Goal: Obtain resource: Download file/media

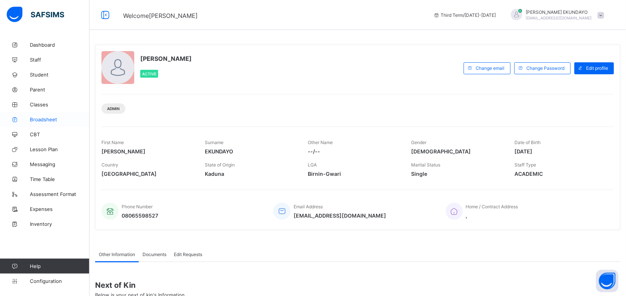
click at [47, 123] on link "Broadsheet" at bounding box center [44, 119] width 89 height 15
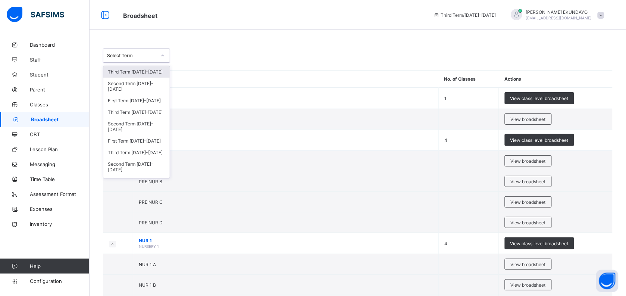
click at [149, 58] on div "Select Term" at bounding box center [129, 55] width 52 height 10
click at [143, 107] on div "Third Term 2024-2025" at bounding box center [136, 112] width 66 height 12
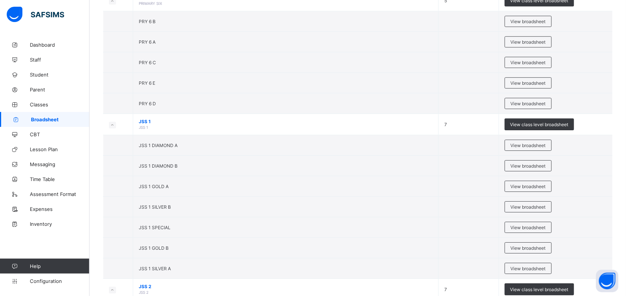
scroll to position [1469, 0]
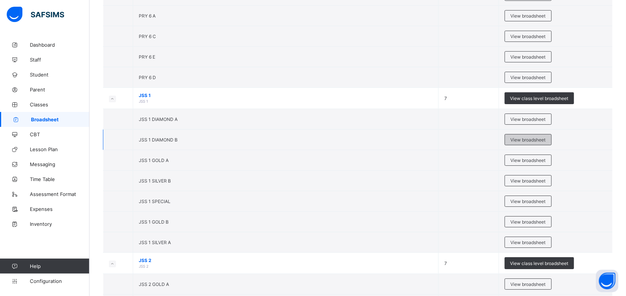
click at [520, 142] on span "View broadsheet" at bounding box center [527, 140] width 35 height 6
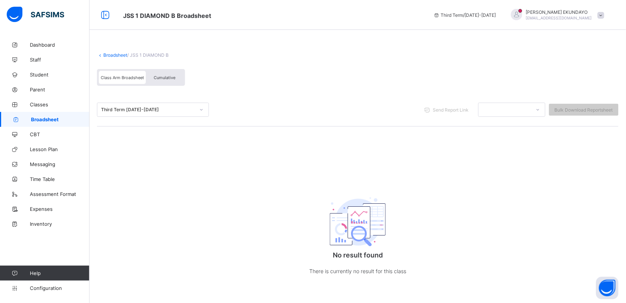
click at [119, 53] on link "Broadsheet" at bounding box center [115, 55] width 24 height 6
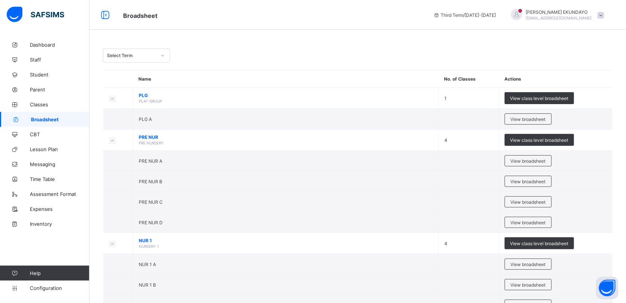
click at [152, 58] on div "Select Term" at bounding box center [129, 55] width 52 height 10
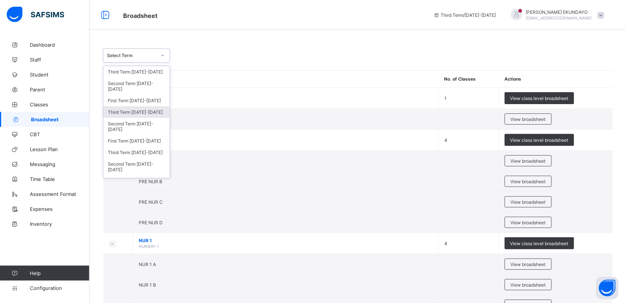
click at [142, 109] on div "Third Term 2024-2025" at bounding box center [136, 112] width 66 height 12
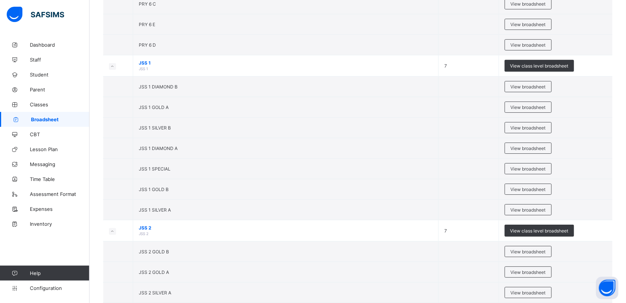
scroll to position [1510, 0]
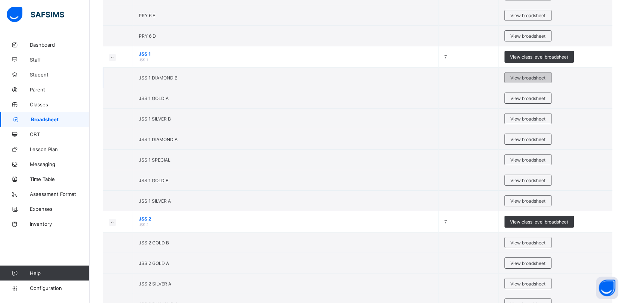
click at [516, 81] on span "View broadsheet" at bounding box center [527, 78] width 35 height 6
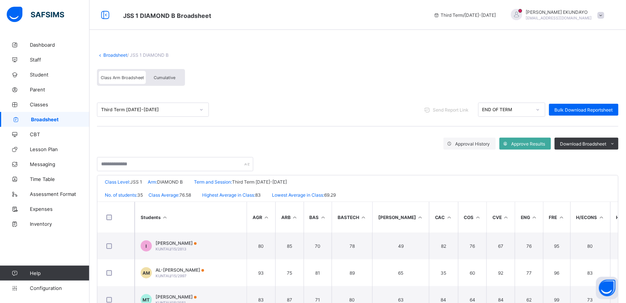
click at [176, 78] on div "Cumulative" at bounding box center [164, 77] width 37 height 13
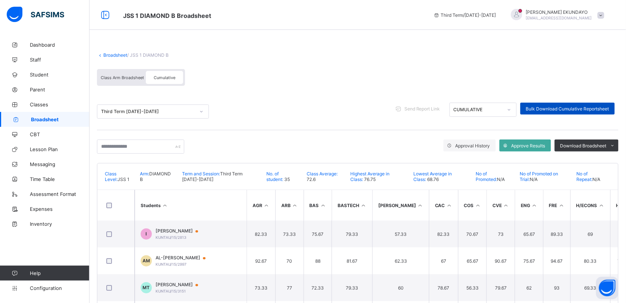
click at [549, 104] on div "Bulk Download Cumulative Reportsheet" at bounding box center [567, 109] width 94 height 12
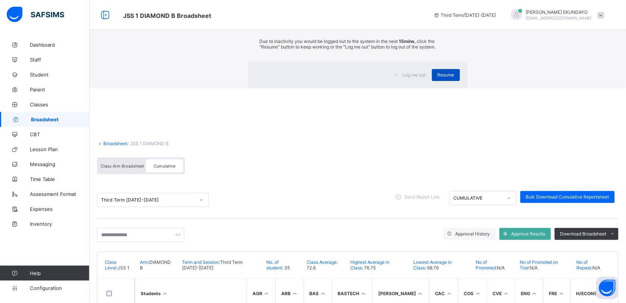
click at [437, 78] on span "Resume" at bounding box center [445, 75] width 17 height 6
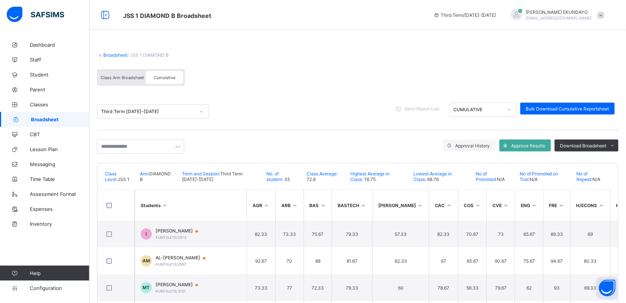
click at [118, 55] on link "Broadsheet" at bounding box center [115, 55] width 24 height 6
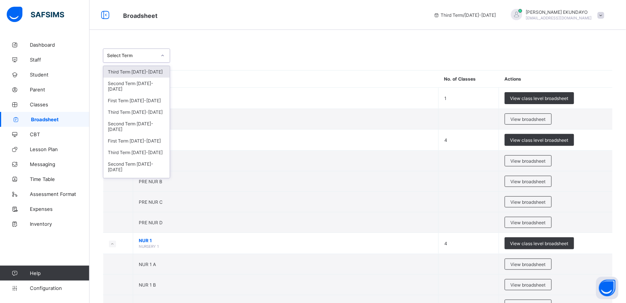
click at [138, 51] on div "Select Term" at bounding box center [129, 55] width 52 height 10
click at [141, 114] on div "Third Term 2024-2025" at bounding box center [136, 112] width 66 height 12
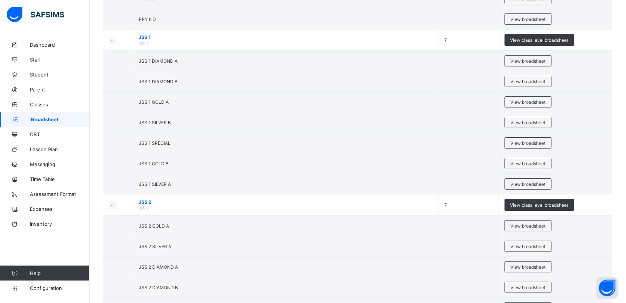
scroll to position [1535, 0]
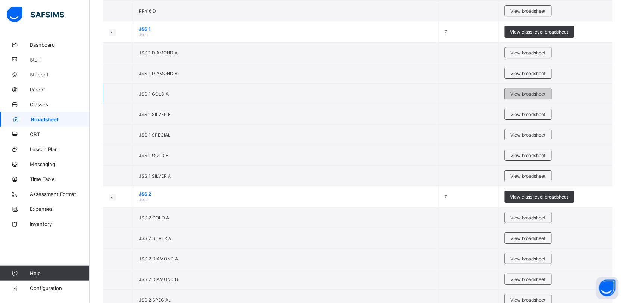
click at [518, 97] on span "View broadsheet" at bounding box center [527, 94] width 35 height 6
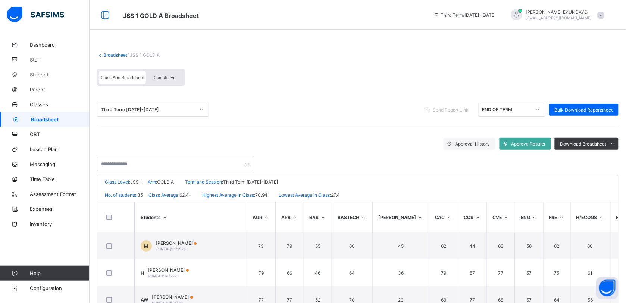
click at [170, 73] on div "Cumulative" at bounding box center [164, 77] width 37 height 13
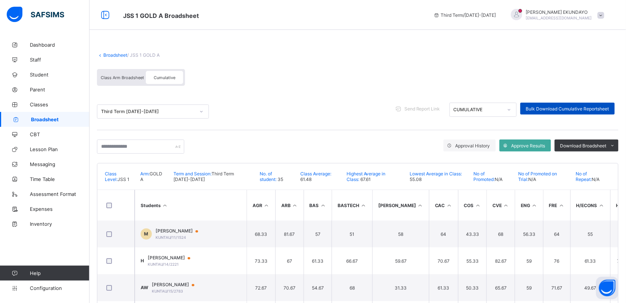
click at [562, 106] on span "Bulk Download Cumulative Reportsheet" at bounding box center [567, 109] width 83 height 6
click at [110, 55] on link "Broadsheet" at bounding box center [115, 55] width 24 height 6
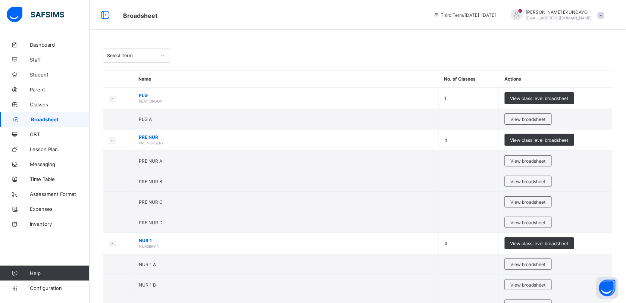
click at [156, 54] on div at bounding box center [162, 56] width 13 height 12
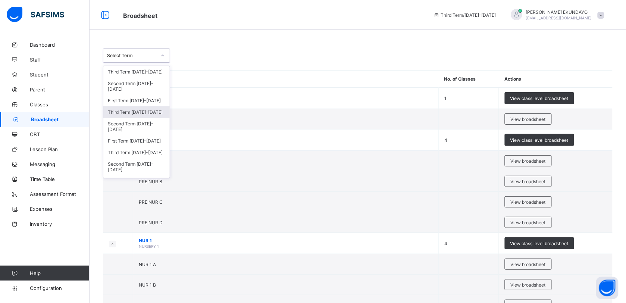
click at [152, 110] on div "Third Term 2024-2025" at bounding box center [136, 112] width 66 height 12
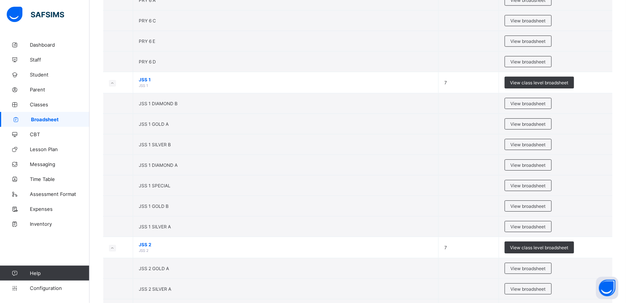
scroll to position [1493, 0]
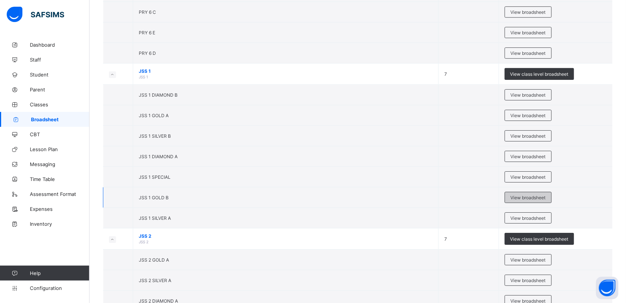
click at [527, 200] on span "View broadsheet" at bounding box center [527, 198] width 35 height 6
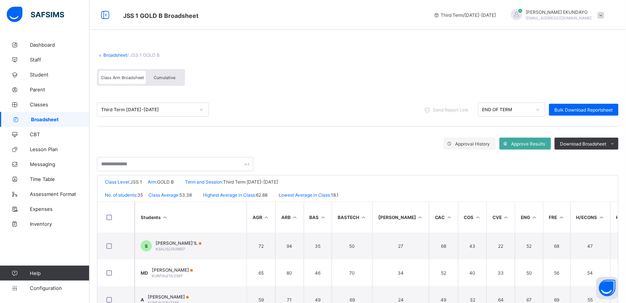
click at [169, 77] on span "Cumulative" at bounding box center [165, 77] width 22 height 5
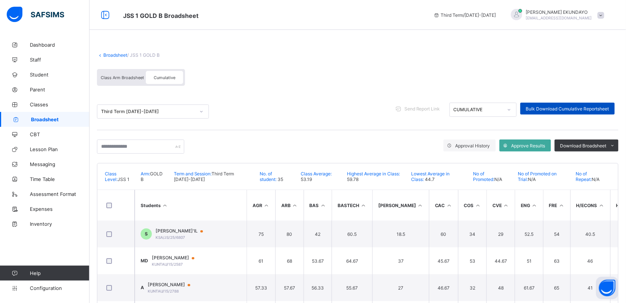
click at [560, 110] on span "Bulk Download Cumulative Reportsheet" at bounding box center [567, 109] width 83 height 6
click at [120, 56] on link "Broadsheet" at bounding box center [115, 55] width 24 height 6
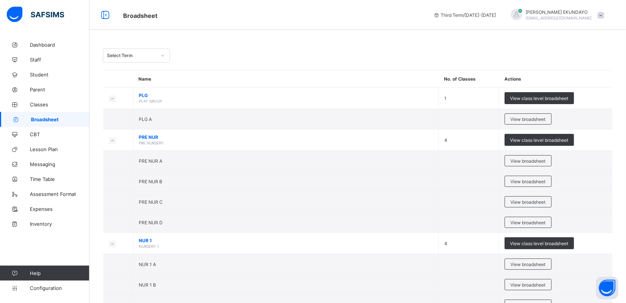
click at [161, 57] on icon at bounding box center [162, 55] width 4 height 7
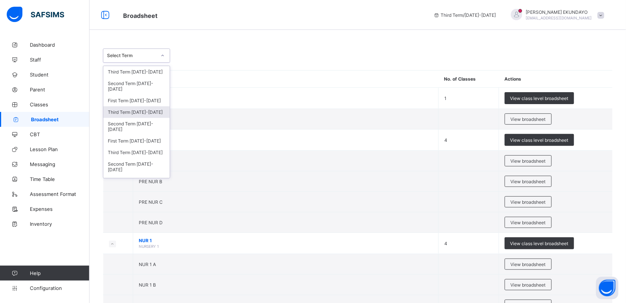
click at [139, 110] on div "Third Term 2024-2025" at bounding box center [136, 112] width 66 height 12
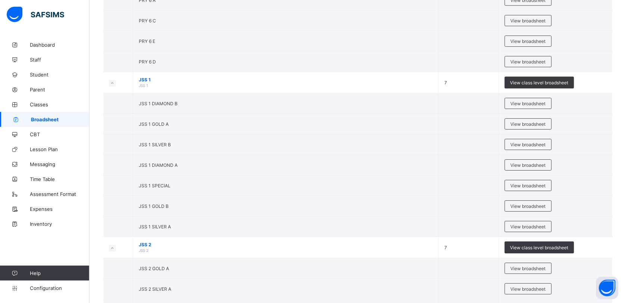
scroll to position [1510, 0]
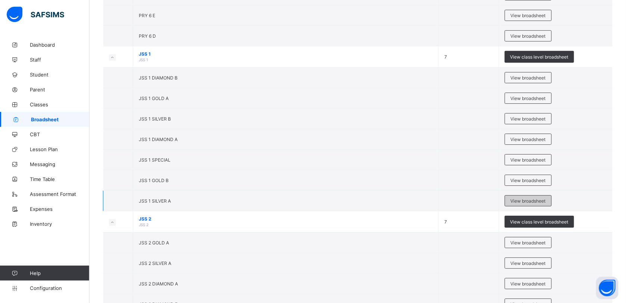
click at [523, 204] on span "View broadsheet" at bounding box center [527, 201] width 35 height 6
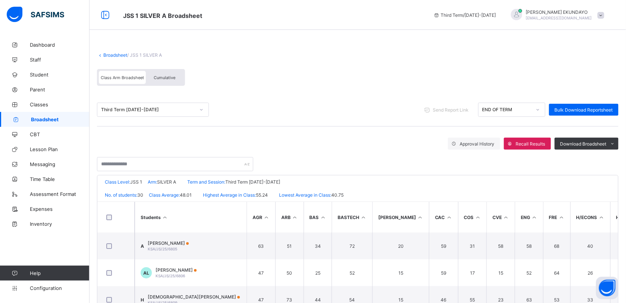
click at [165, 79] on span "Cumulative" at bounding box center [165, 77] width 22 height 5
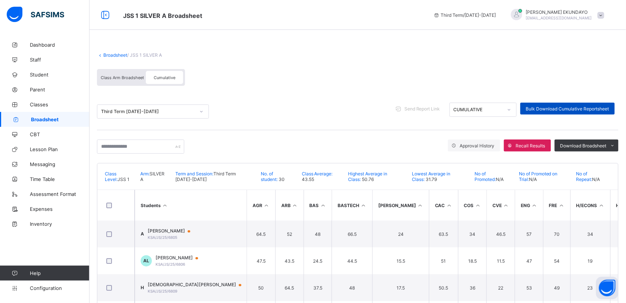
click at [573, 107] on span "Bulk Download Cumulative Reportsheet" at bounding box center [567, 109] width 83 height 6
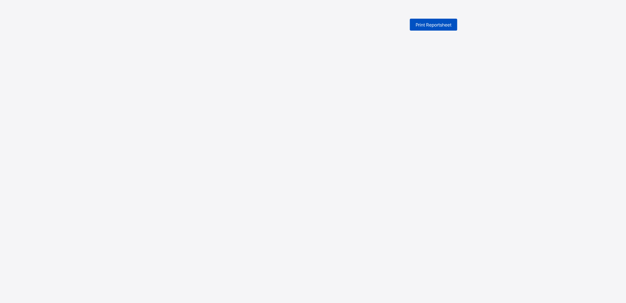
click at [431, 25] on span "Print Reportsheet" at bounding box center [433, 25] width 36 height 6
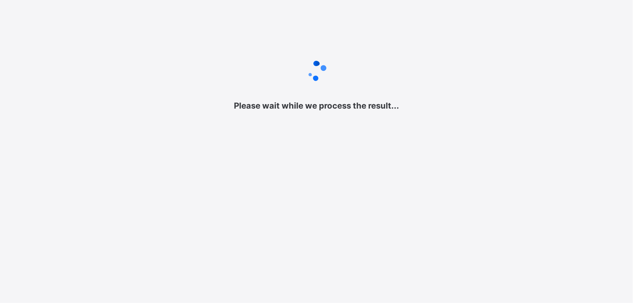
click at [448, 72] on div at bounding box center [316, 71] width 633 height 30
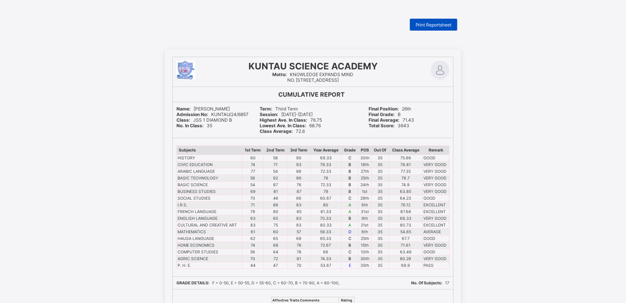
click at [420, 28] on div "Print Reportsheet" at bounding box center [433, 25] width 47 height 12
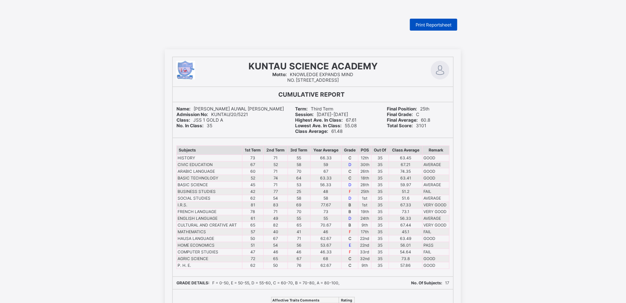
click at [440, 23] on span "Print Reportsheet" at bounding box center [433, 25] width 36 height 6
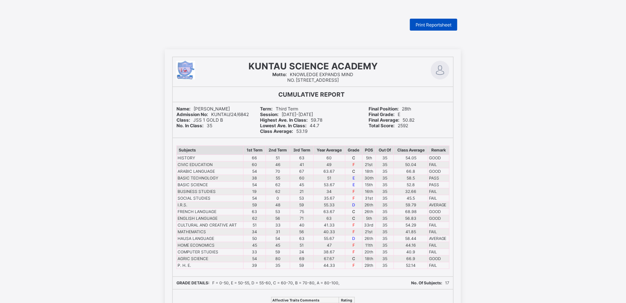
click at [429, 27] on span "Print Reportsheet" at bounding box center [433, 25] width 36 height 6
click at [451, 24] on span "Print Reportsheet" at bounding box center [433, 25] width 36 height 6
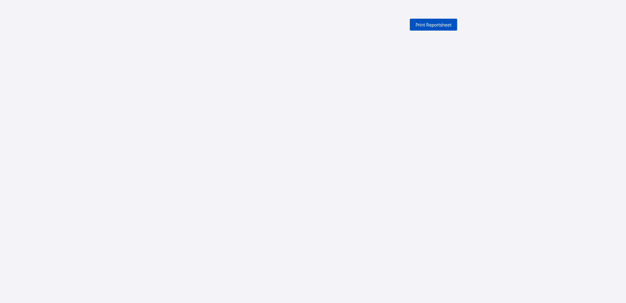
click at [426, 25] on span "Print Reportsheet" at bounding box center [433, 25] width 36 height 6
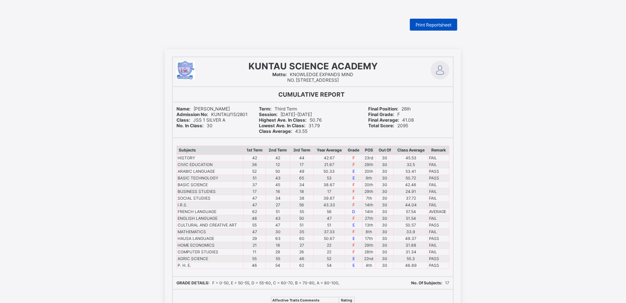
click at [434, 22] on span "Print Reportsheet" at bounding box center [433, 25] width 36 height 6
